Goal: Task Accomplishment & Management: Use online tool/utility

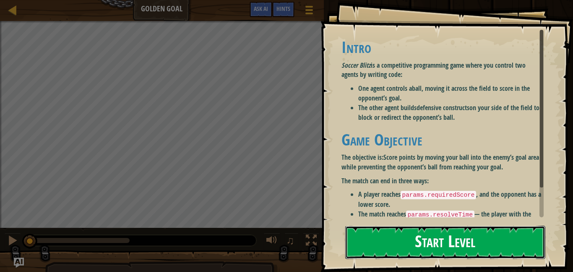
click at [387, 243] on button "Start Level" at bounding box center [445, 241] width 200 height 33
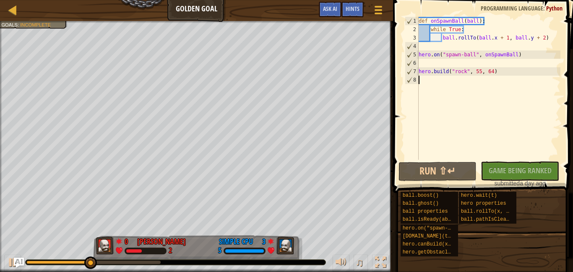
click at [370, 264] on div "♫" at bounding box center [359, 262] width 60 height 17
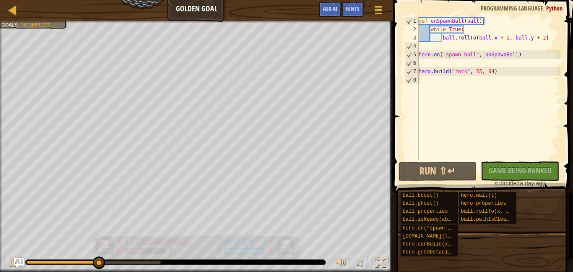
click at [282, 243] on img at bounding box center [285, 245] width 18 height 18
click at [160, 244] on div "[PERSON_NAME]" at bounding box center [161, 241] width 49 height 11
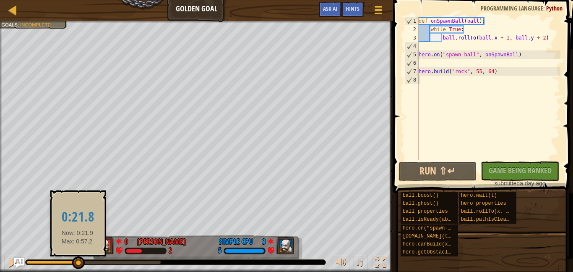
drag, startPoint x: 113, startPoint y: 263, endPoint x: 78, endPoint y: 264, distance: 35.3
click at [78, 264] on div at bounding box center [78, 262] width 13 height 13
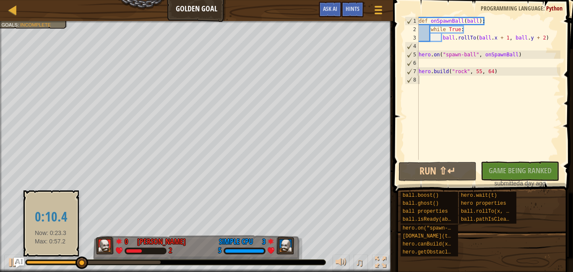
click at [51, 262] on div at bounding box center [53, 261] width 55 height 3
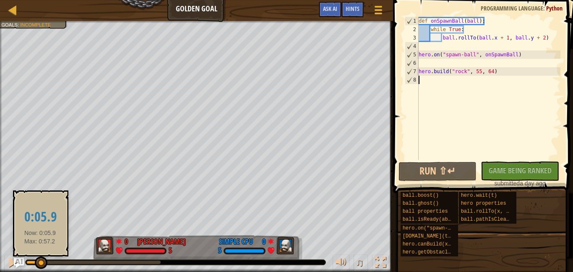
click at [40, 260] on div at bounding box center [33, 261] width 14 height 3
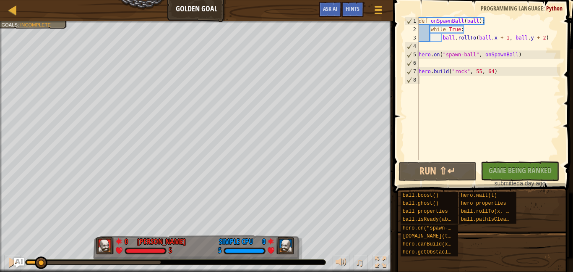
click at [206, 262] on div at bounding box center [176, 261] width 300 height 5
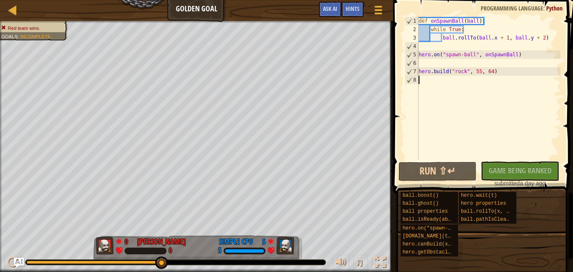
drag, startPoint x: 40, startPoint y: 257, endPoint x: 179, endPoint y: 270, distance: 140.0
click at [179, 270] on div "♫" at bounding box center [196, 259] width 393 height 25
click at [411, 166] on button "Run ⇧↵" at bounding box center [438, 171] width 78 height 19
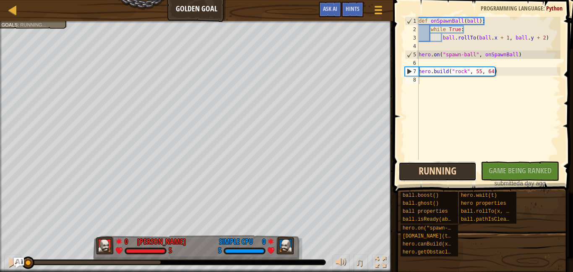
click at [411, 166] on button "Running" at bounding box center [438, 171] width 78 height 19
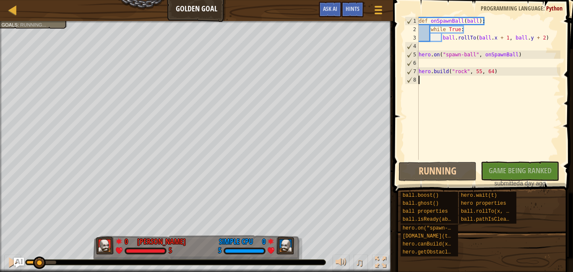
drag, startPoint x: 29, startPoint y: 259, endPoint x: 105, endPoint y: 270, distance: 77.2
click at [105, 270] on div "♫" at bounding box center [196, 259] width 393 height 25
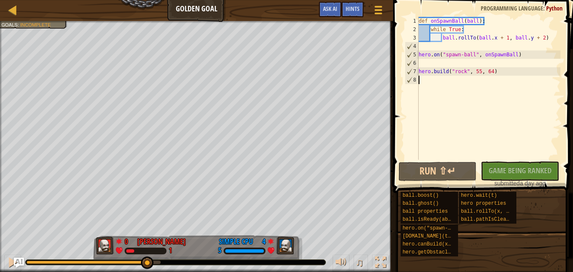
drag, startPoint x: 43, startPoint y: 262, endPoint x: 141, endPoint y: 264, distance: 98.7
click at [141, 264] on div at bounding box center [147, 262] width 13 height 13
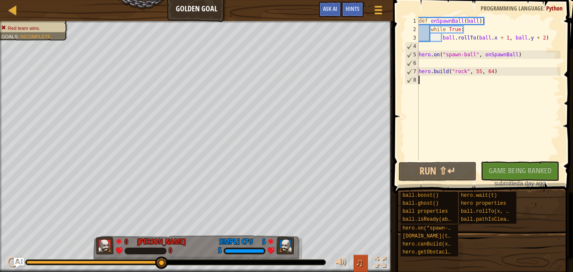
click at [367, 262] on button "♫" at bounding box center [361, 262] width 14 height 17
